Goal: Communication & Community: Share content

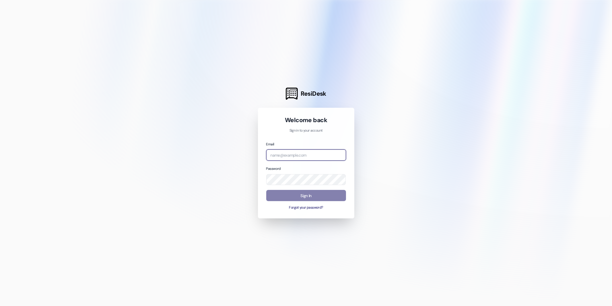
type input "[PERSON_NAME][EMAIL_ADDRESS][DOMAIN_NAME]"
click at [281, 204] on div "Sign In Forgot your password?" at bounding box center [306, 200] width 80 height 20
click at [290, 194] on button "Sign In" at bounding box center [306, 195] width 80 height 11
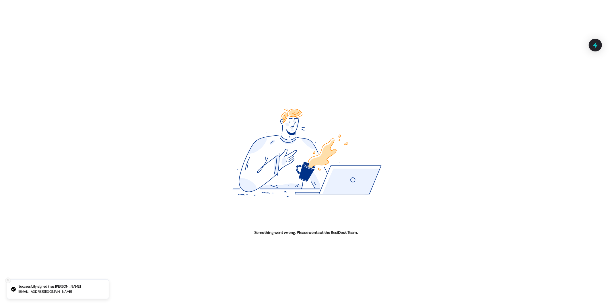
click at [6, 282] on icon "Close toast" at bounding box center [7, 279] width 3 height 3
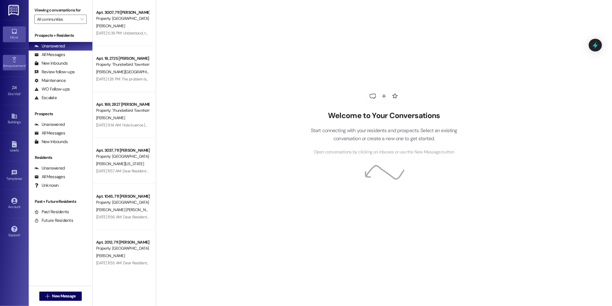
click at [12, 65] on div "Announcement •" at bounding box center [14, 66] width 29 height 6
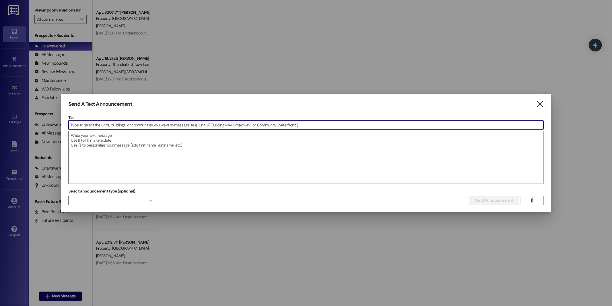
click at [250, 123] on input at bounding box center [306, 125] width 475 height 9
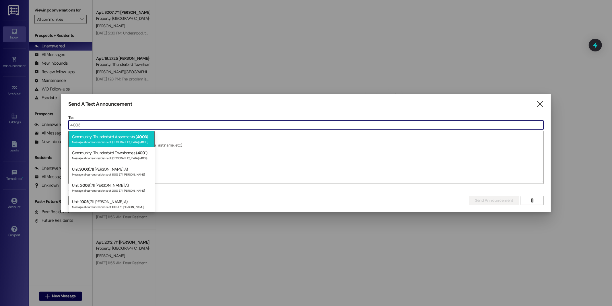
type input "4003"
click at [103, 143] on div "Message all current residents of [GEOGRAPHIC_DATA] (4003)" at bounding box center [111, 141] width 79 height 5
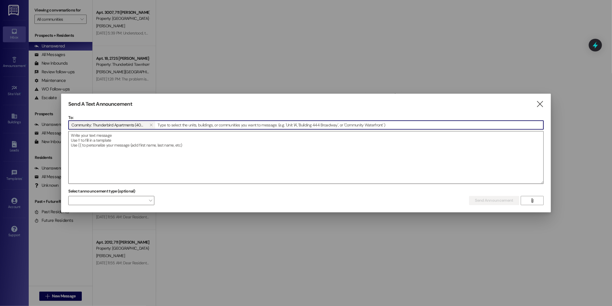
click at [103, 140] on textarea at bounding box center [306, 157] width 475 height 52
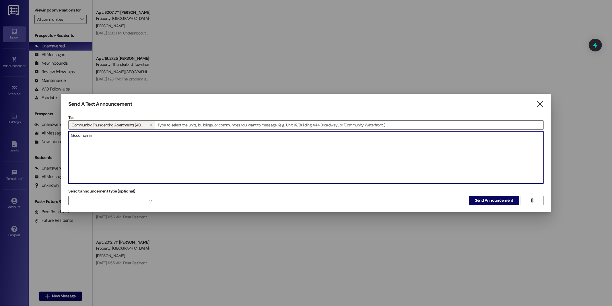
type textarea "Goodmorning"
click at [160, 143] on textarea "Good morning , there will be an emergency water shut off [PERSON_NAME] about 30…" at bounding box center [306, 157] width 475 height 52
click at [171, 137] on textarea "Good morning , there will be an emergency water shut off [PERSON_NAME] about 30…" at bounding box center [306, 157] width 475 height 52
click at [363, 141] on textarea "Good morning , there will be an emergency water shut off for about 30 minutes d…" at bounding box center [306, 157] width 475 height 52
drag, startPoint x: 339, startPoint y: 137, endPoint x: 346, endPoint y: 135, distance: 7.3
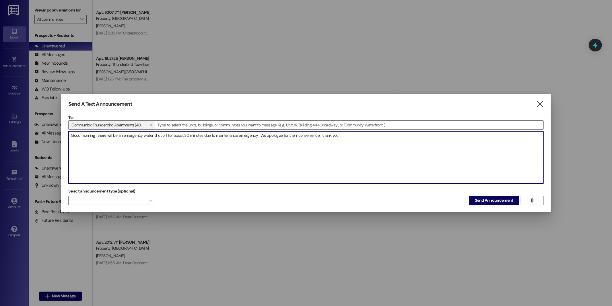
click at [339, 137] on textarea "Good morning , there will be an emergency water shut off for about 30 minutes d…" at bounding box center [306, 157] width 475 height 52
click at [301, 162] on textarea "Good morning , there will be an emergency water shut off for about 30 minutes d…" at bounding box center [306, 157] width 475 height 52
type textarea "Good morning , there will be an emergency water shut off for about 30 minutes d…"
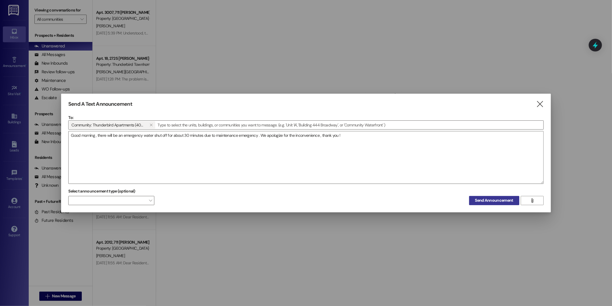
click at [492, 197] on span "Send Announcement" at bounding box center [494, 200] width 38 height 6
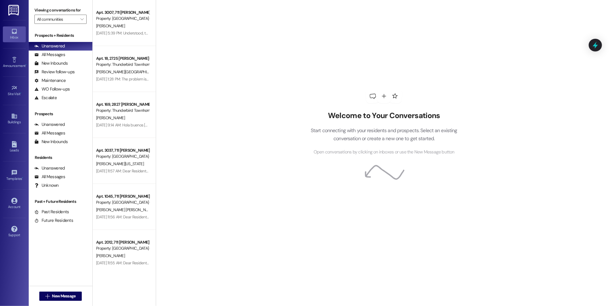
click at [187, 101] on div "Welcome to Your Conversations Start connecting with your residents and prospect…" at bounding box center [384, 153] width 456 height 306
